Goal: Use online tool/utility: Utilize a website feature to perform a specific function

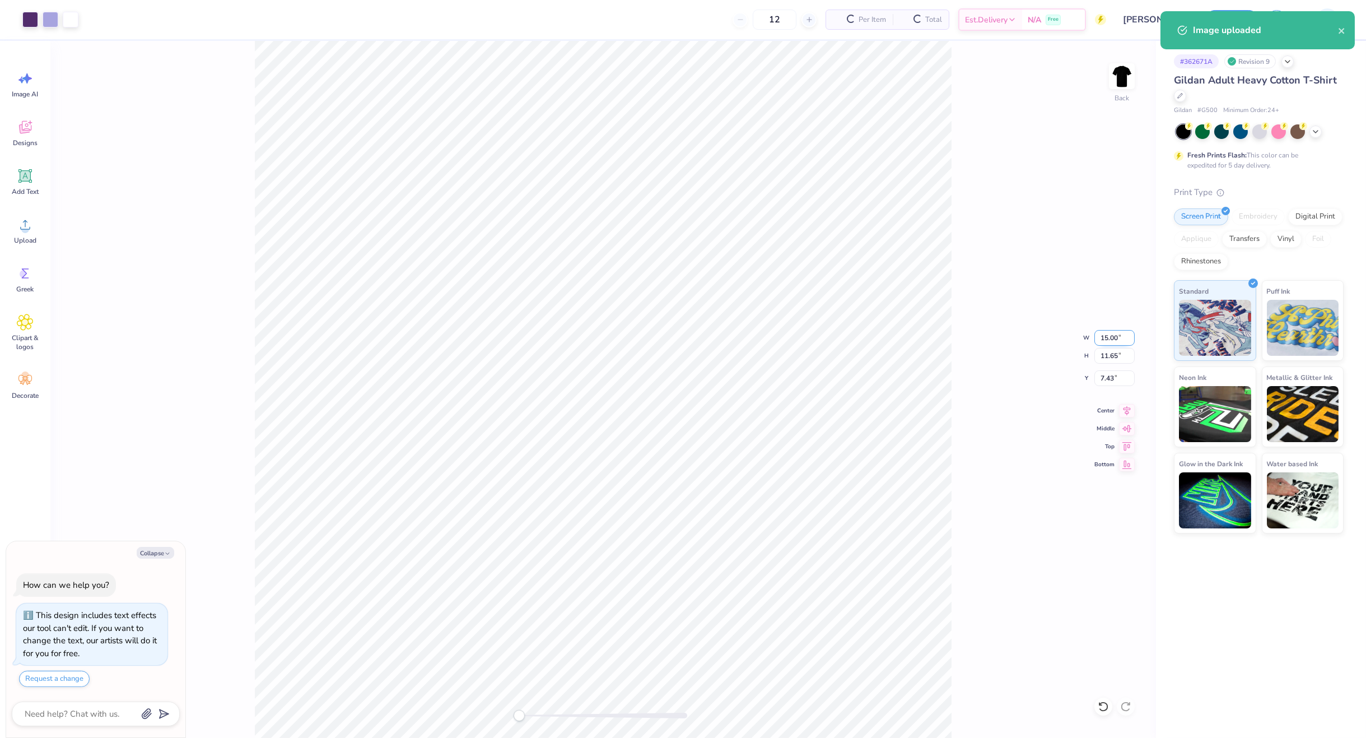
click at [1116, 336] on input "15.00" at bounding box center [1115, 338] width 40 height 16
type textarea "x"
type input "11"
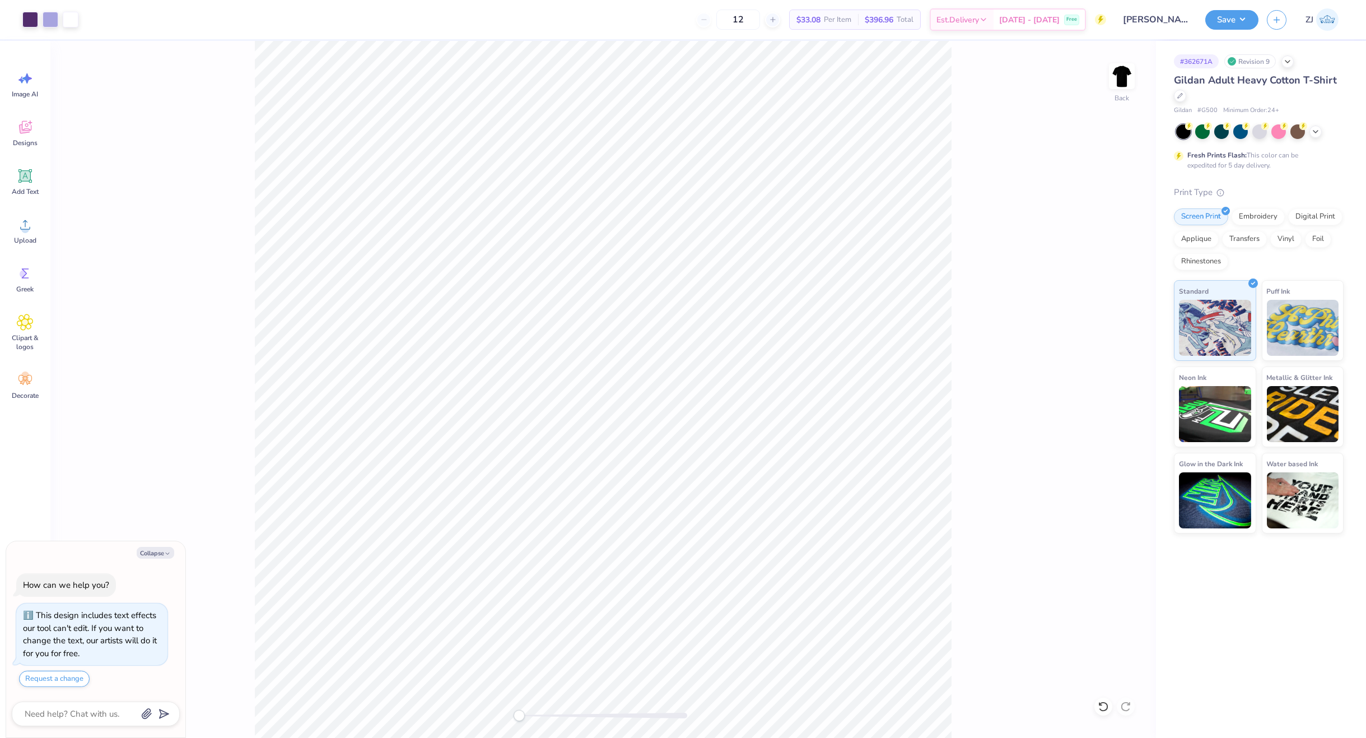
type textarea "x"
click at [1107, 375] on input "8.98" at bounding box center [1115, 378] width 40 height 16
type input "3"
click at [1008, 306] on div "Back W 11.00 11.00 " H 8.54 8.54 " Y 3 3 " Center Middle Top Bottom" at bounding box center [603, 389] width 1106 height 697
click at [1229, 22] on button "Save" at bounding box center [1232, 18] width 53 height 20
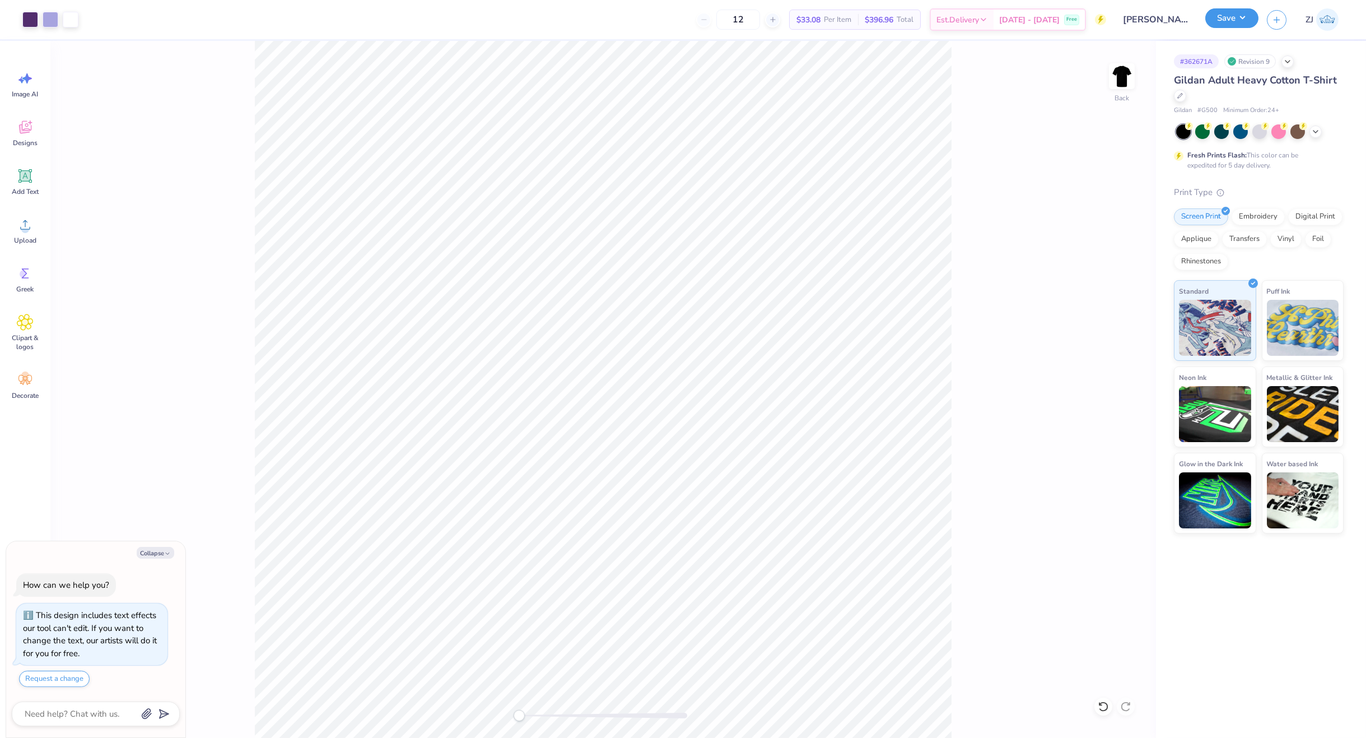
click at [1250, 8] on button "Save" at bounding box center [1232, 18] width 53 height 20
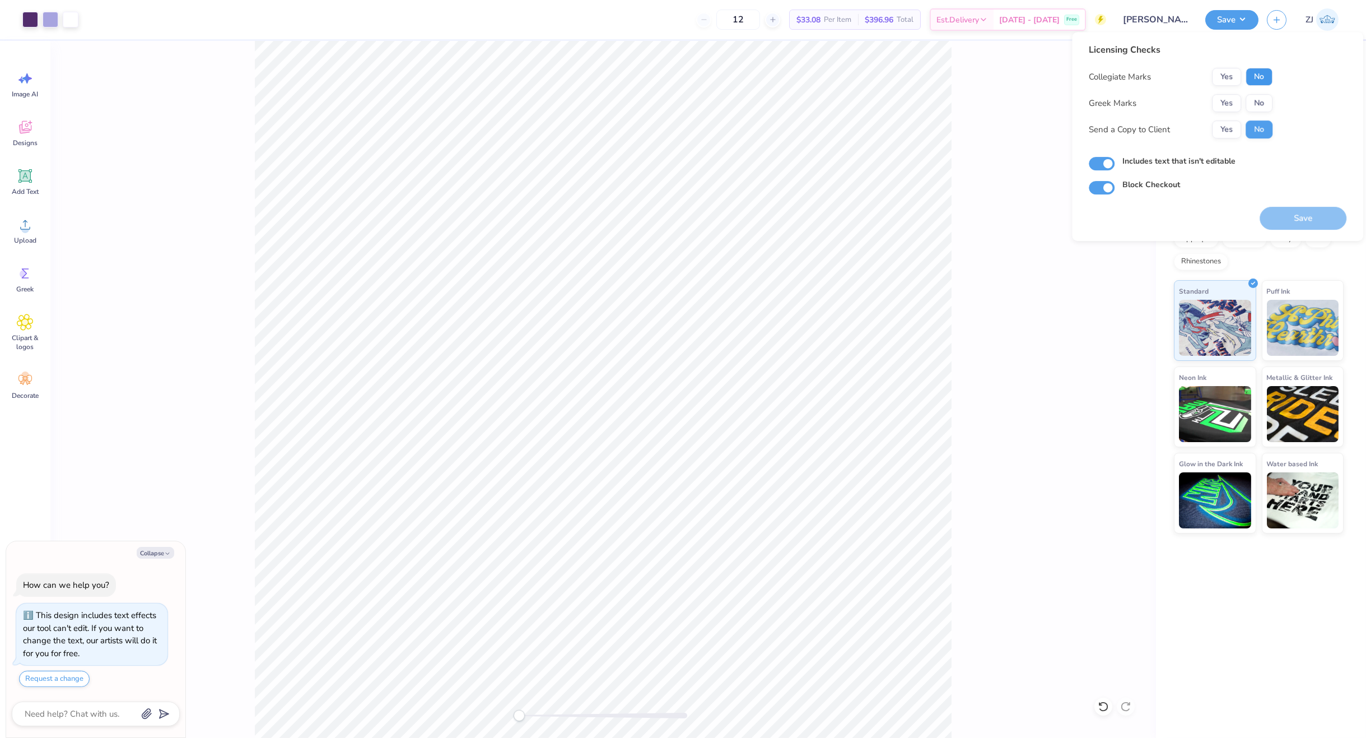
click at [1263, 81] on button "No" at bounding box center [1259, 77] width 27 height 18
click at [1253, 95] on button "No" at bounding box center [1259, 103] width 27 height 18
click at [1225, 76] on button "Yes" at bounding box center [1226, 77] width 29 height 18
click at [1221, 128] on button "Yes" at bounding box center [1226, 129] width 29 height 18
drag, startPoint x: 1306, startPoint y: 215, endPoint x: 1291, endPoint y: 214, distance: 15.1
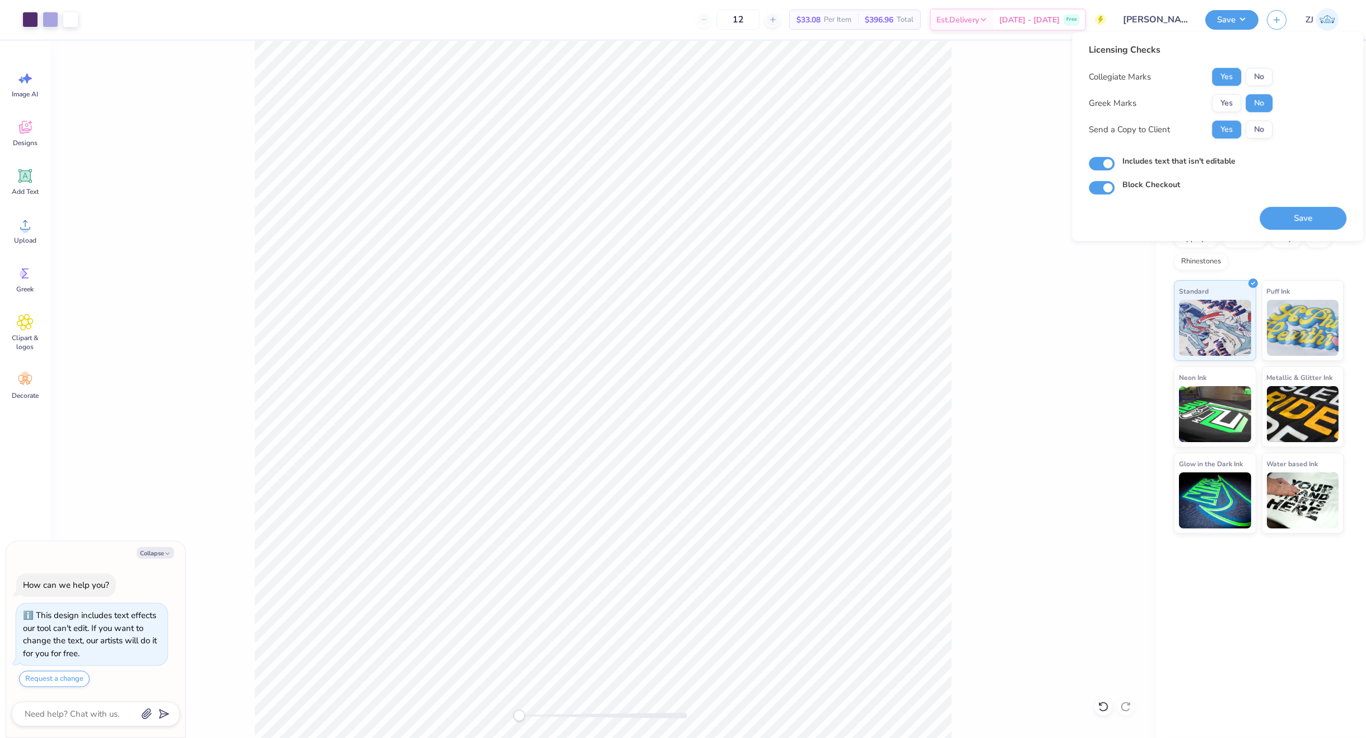
click at [1305, 215] on button "Save" at bounding box center [1303, 218] width 87 height 23
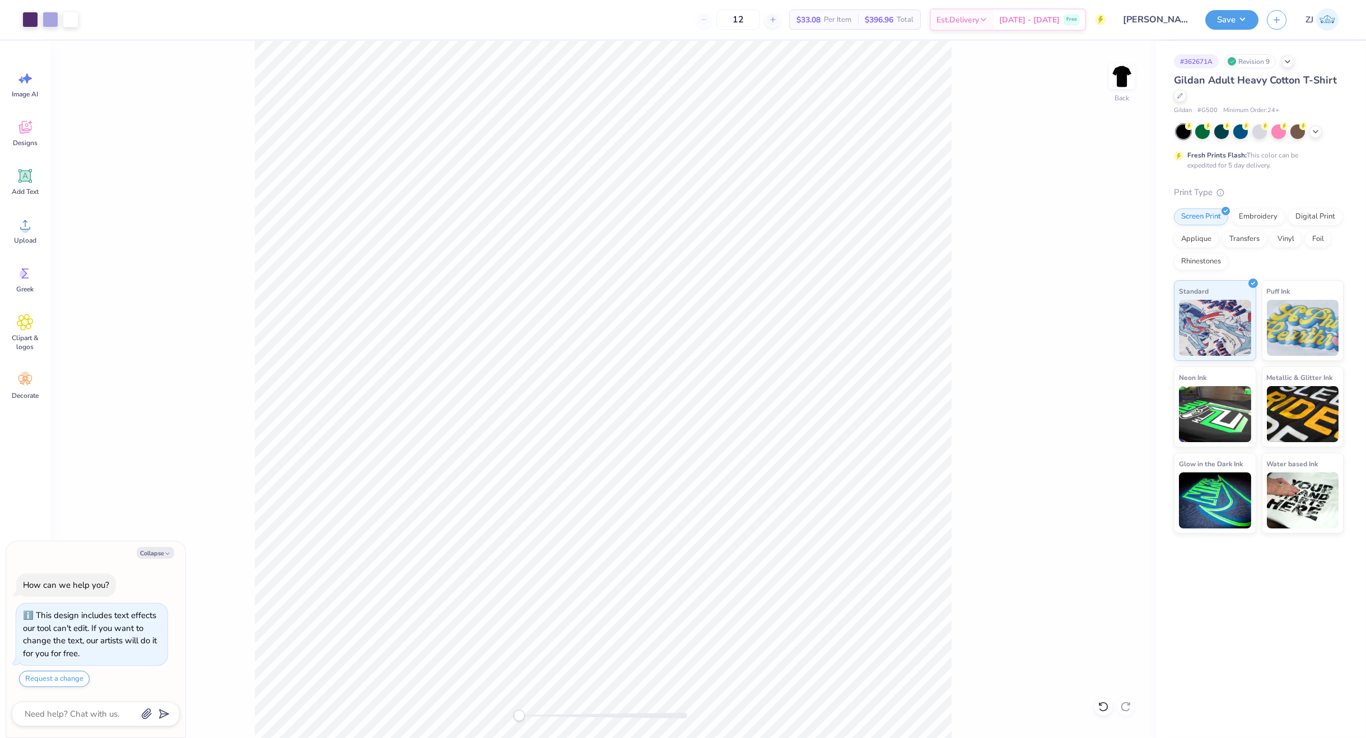
type textarea "x"
